Goal: Transaction & Acquisition: Purchase product/service

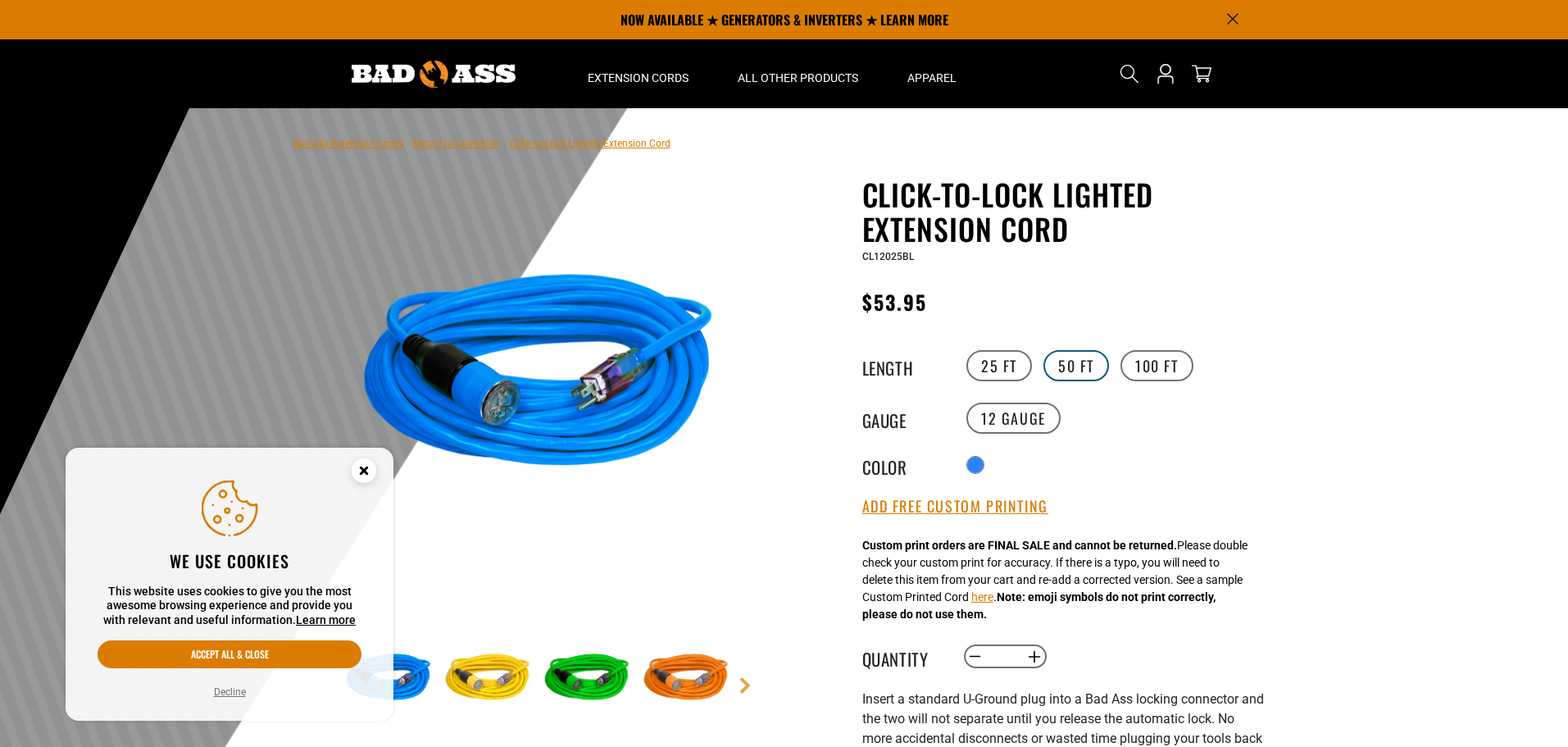
click at [1081, 368] on label "50 FT" at bounding box center [1075, 365] width 65 height 31
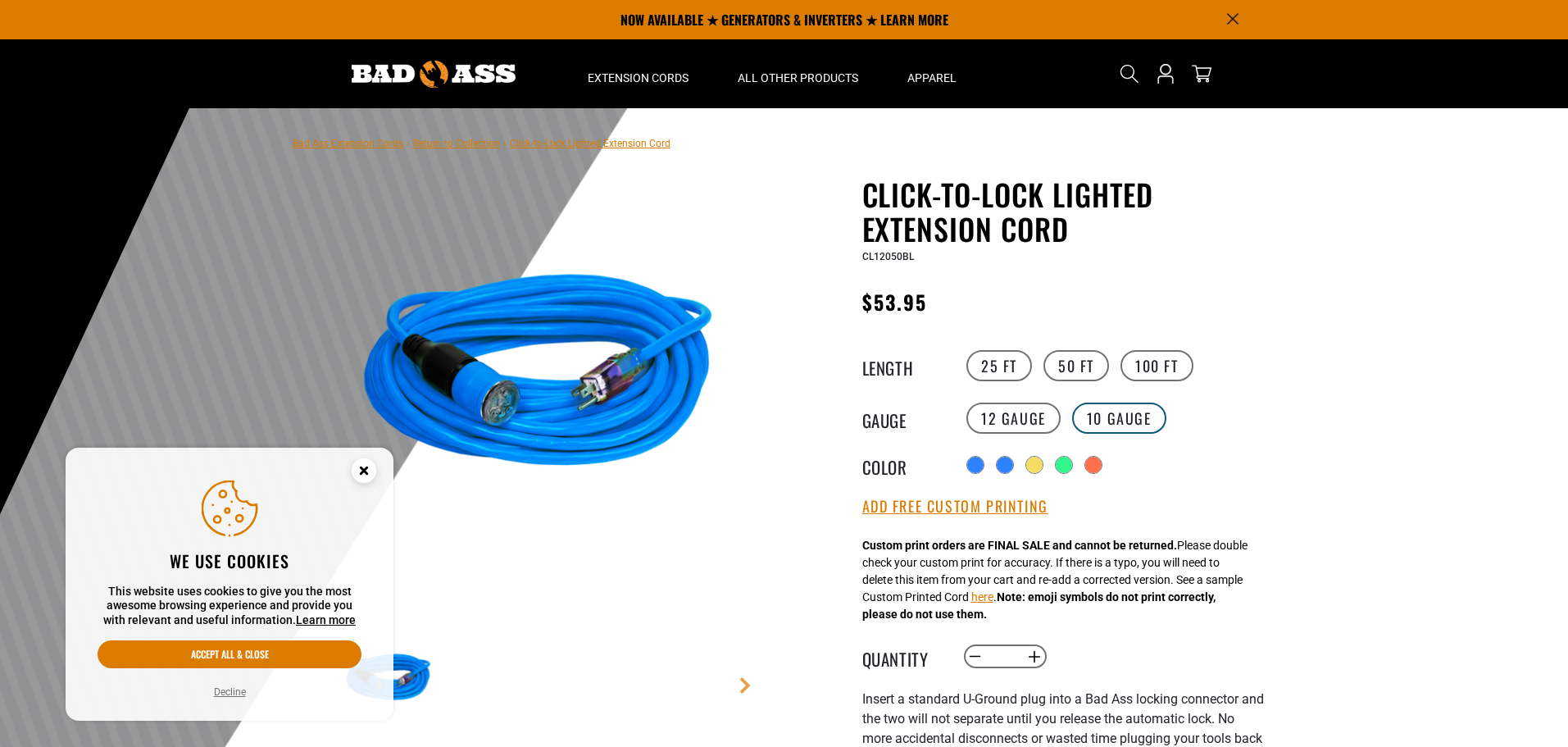
click at [1104, 412] on label "10 Gauge products.product.variant_sold_out_or_unavailable" at bounding box center [1118, 418] width 94 height 31
click at [1141, 369] on label "100 FT" at bounding box center [1157, 365] width 73 height 31
click at [1075, 370] on label "50 FT" at bounding box center [1075, 365] width 65 height 31
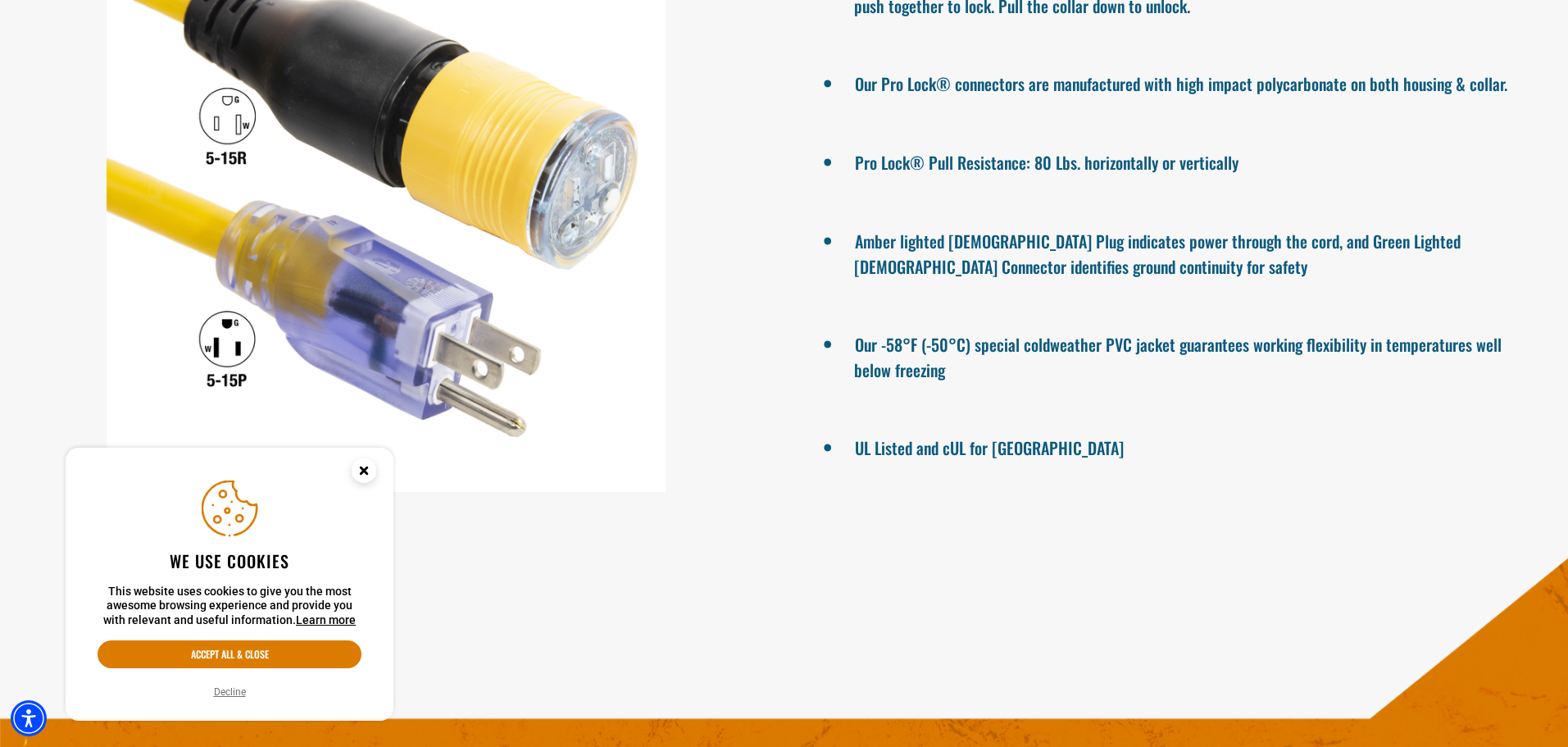
scroll to position [1475, 0]
